Goal: Transaction & Acquisition: Purchase product/service

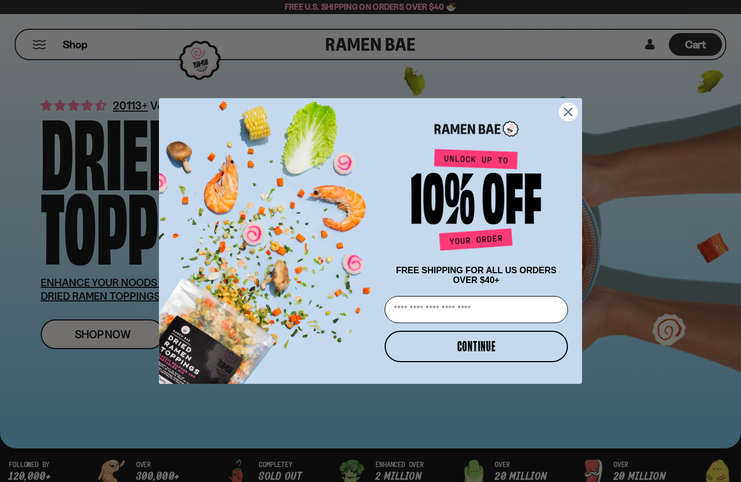
type input "**********"
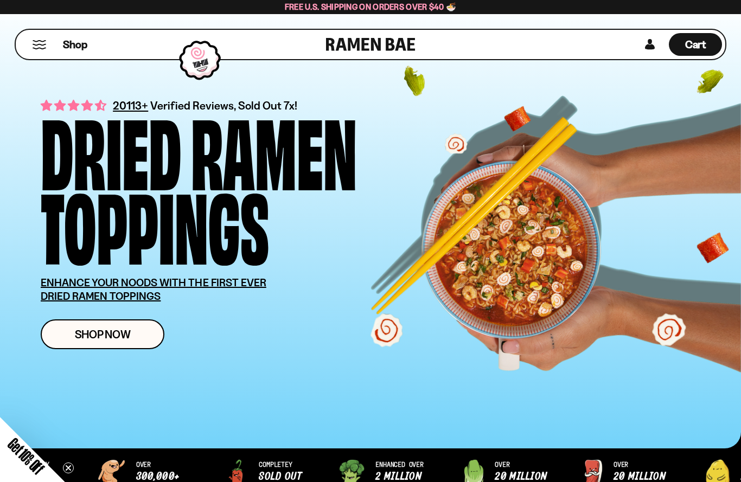
click at [478, 354] on div "20113+ Verified Reviews, Sold Out 7x! Dried Ramen Toppings ENHANCE YOUR NOODS W…" at bounding box center [387, 223] width 692 height 287
click at [136, 326] on link "Shop Now" at bounding box center [103, 334] width 124 height 30
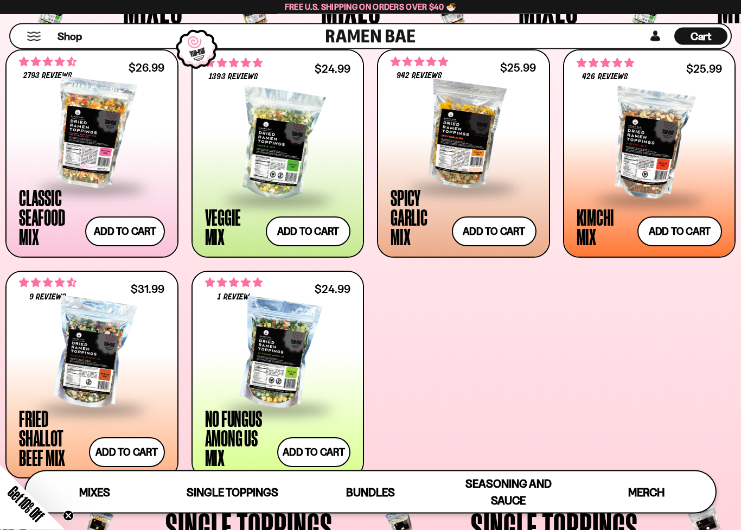
scroll to position [402, 0]
click at [149, 229] on button "Add to cart Add — Regular price $26.99 Regular price Sale price $26.99 Unit pri…" at bounding box center [124, 231] width 79 height 30
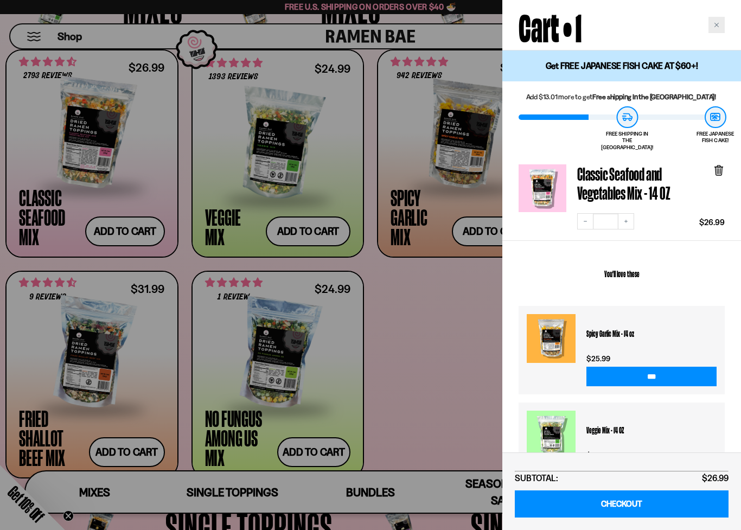
click at [723, 17] on div "Close cart" at bounding box center [716, 25] width 16 height 16
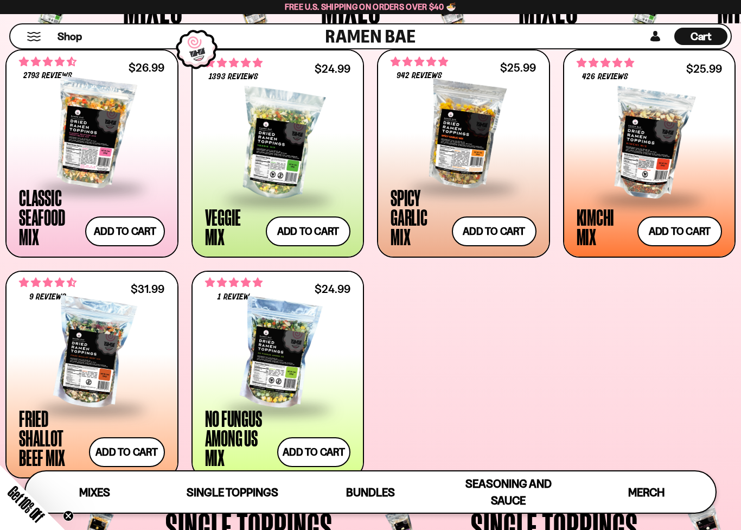
click at [142, 168] on div at bounding box center [92, 133] width 146 height 108
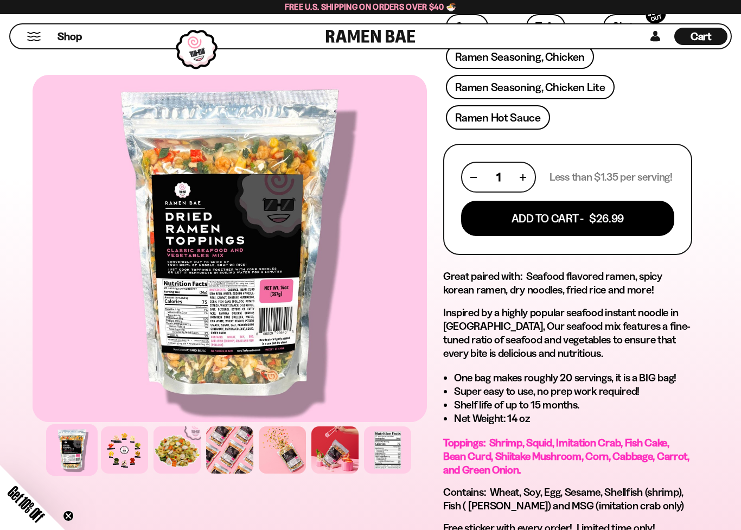
scroll to position [503, 0]
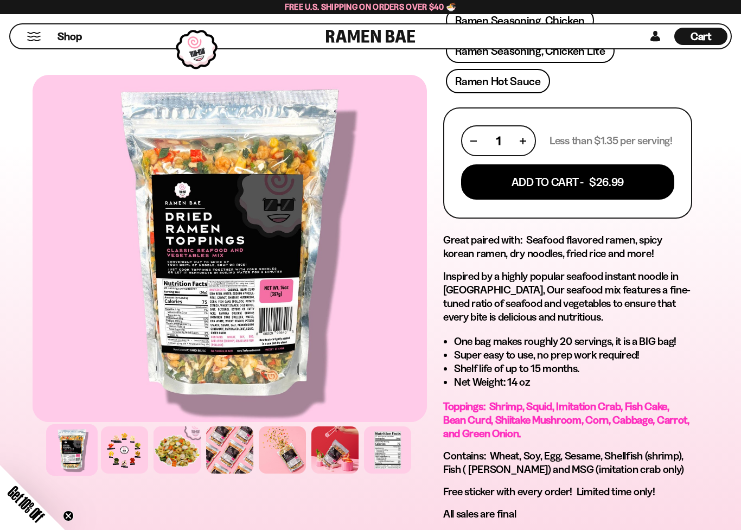
click at [304, 449] on div at bounding box center [282, 449] width 47 height 47
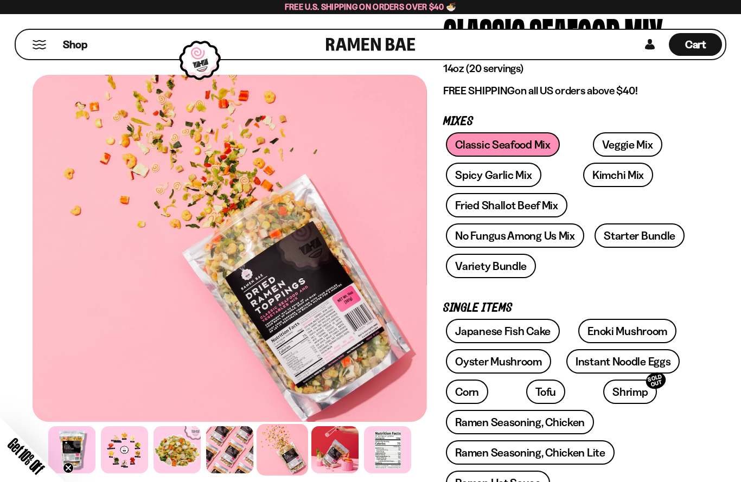
scroll to position [0, 0]
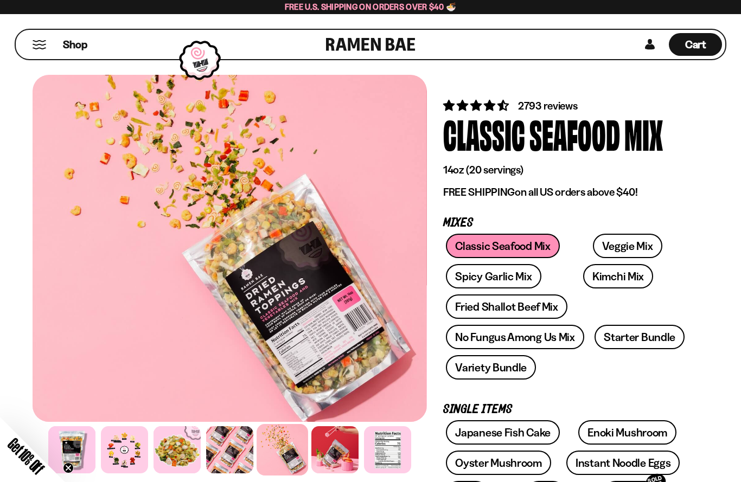
click at [182, 75] on div at bounding box center [200, 60] width 53 height 51
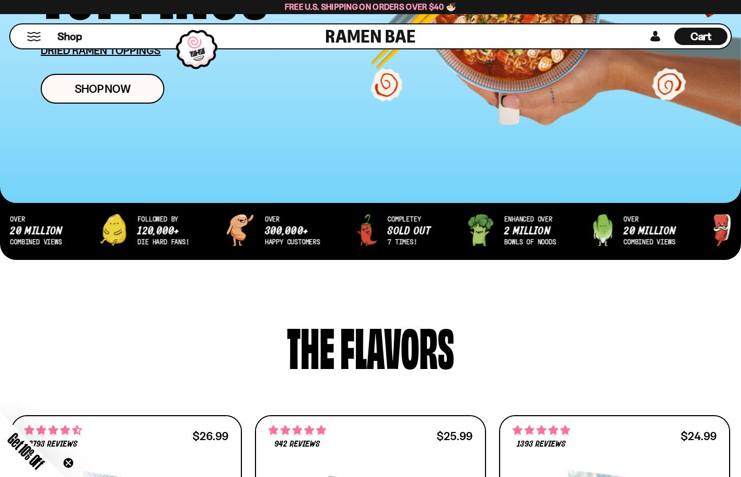
scroll to position [251, 0]
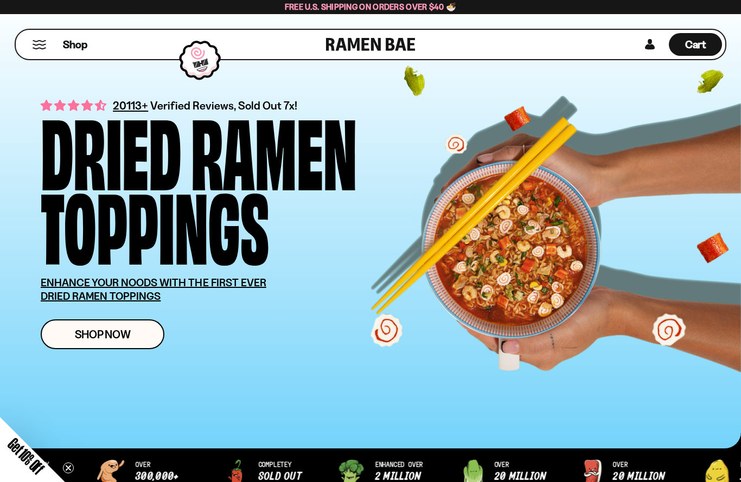
click at [132, 341] on link "Shop Now" at bounding box center [103, 334] width 124 height 30
